Goal: Check status: Check status

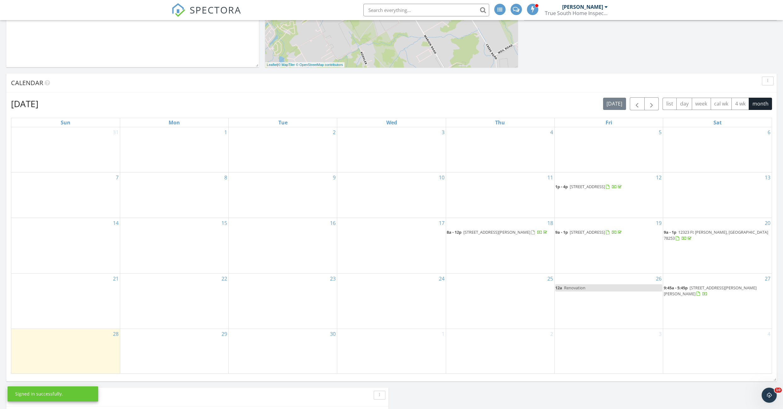
scroll to position [233, 0]
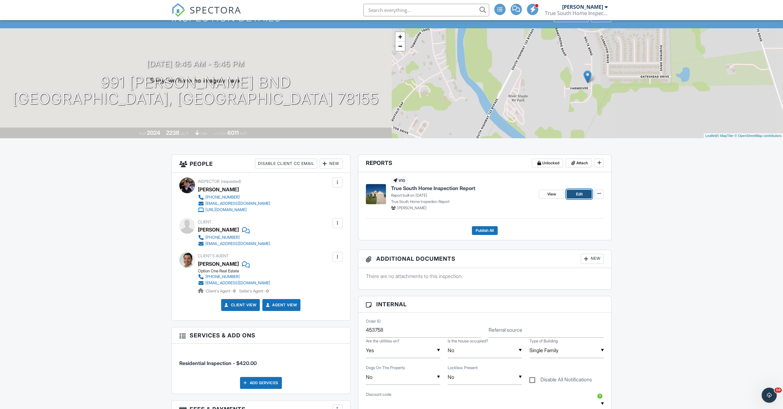
click at [577, 193] on span "Edit" at bounding box center [579, 194] width 7 height 6
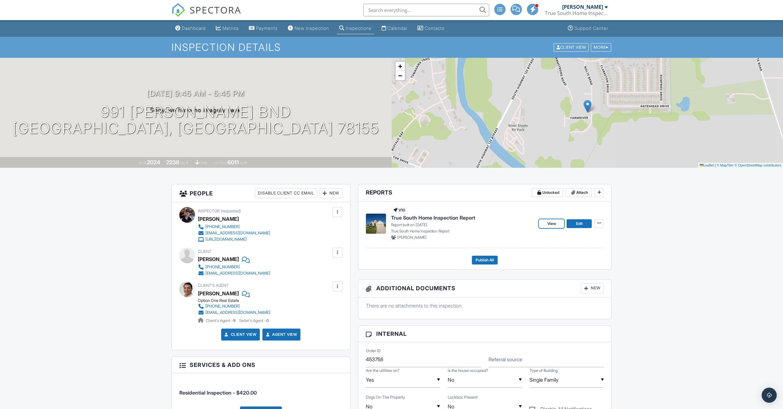
click at [548, 224] on span "View" at bounding box center [551, 224] width 9 height 6
click at [552, 224] on span "View" at bounding box center [551, 224] width 9 height 6
drag, startPoint x: 556, startPoint y: 225, endPoint x: 532, endPoint y: 232, distance: 25.1
click at [555, 225] on span "View" at bounding box center [551, 224] width 9 height 6
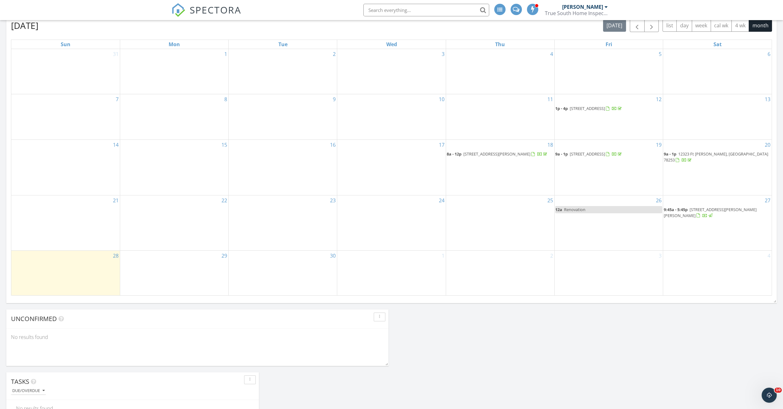
scroll to position [283, 0]
